Goal: Transaction & Acquisition: Purchase product/service

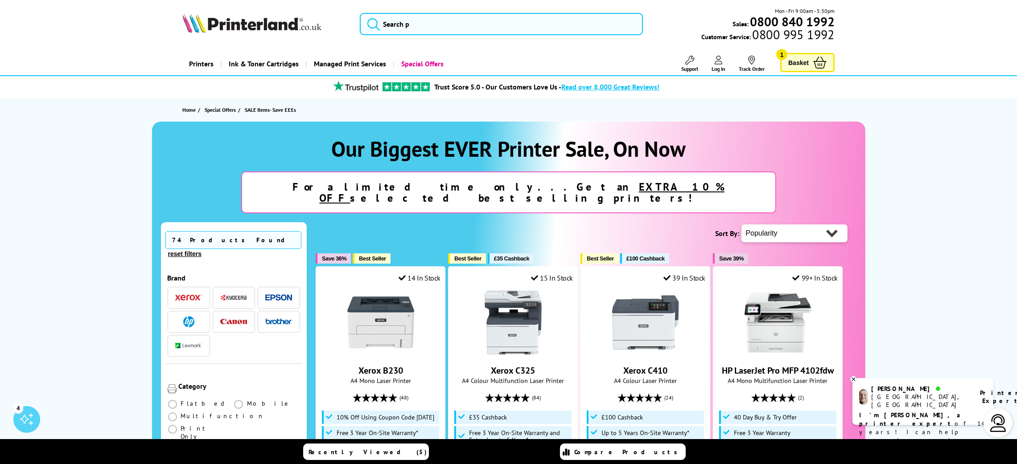
click at [272, 319] on img "button" at bounding box center [278, 322] width 27 height 6
